Goal: Information Seeking & Learning: Learn about a topic

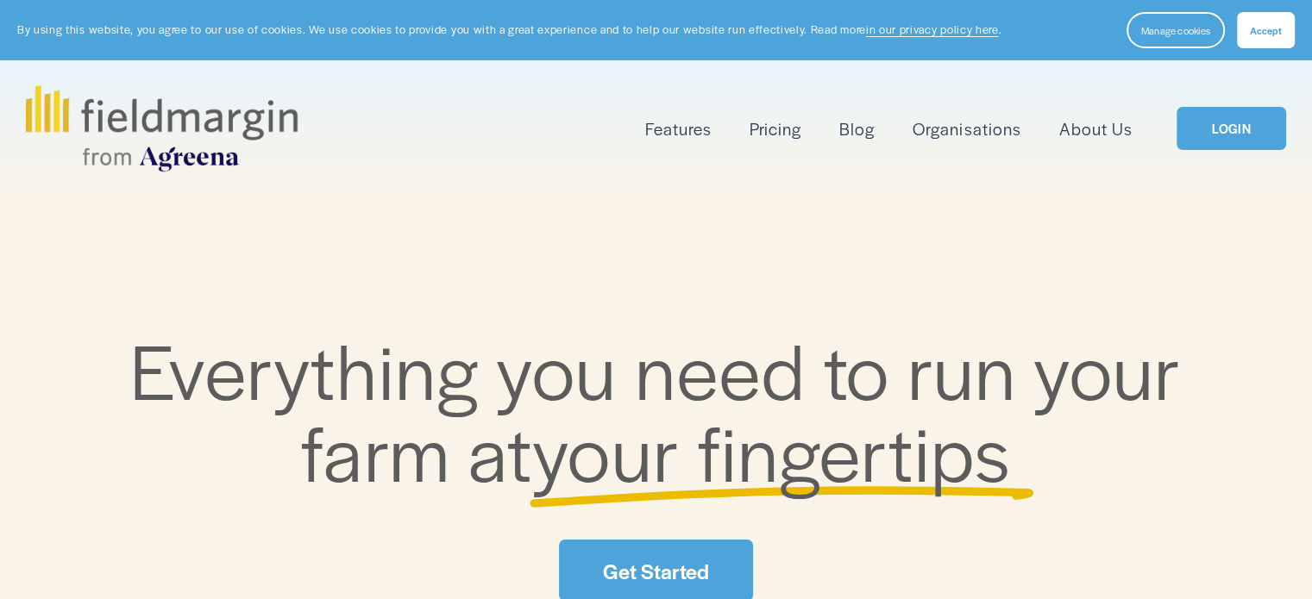
click at [780, 122] on link "Pricing" at bounding box center [775, 129] width 52 height 28
